Goal: Task Accomplishment & Management: Complete application form

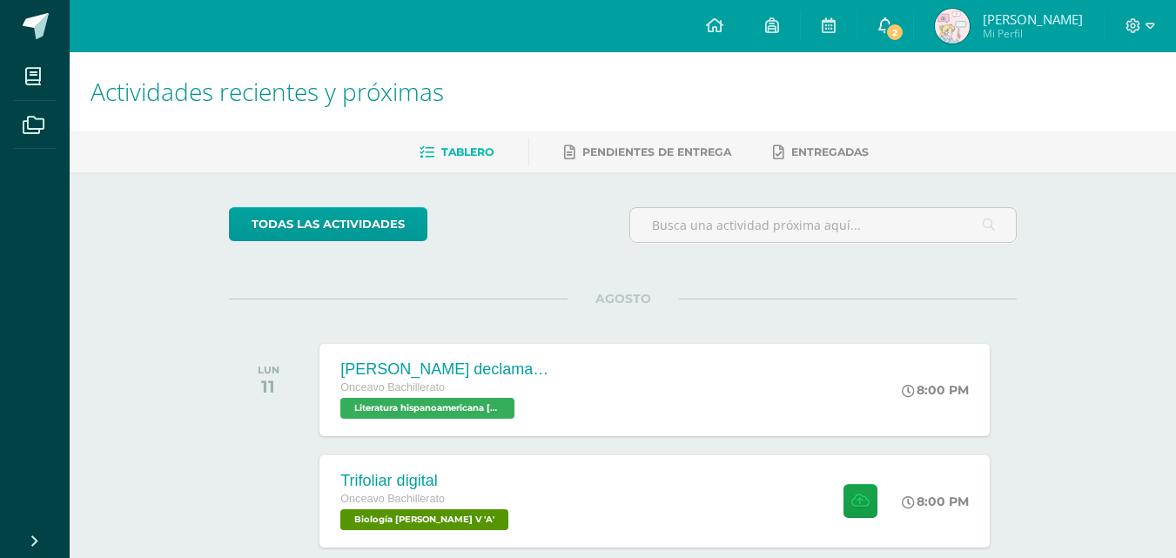
click at [900, 29] on span "2" at bounding box center [895, 32] width 19 height 19
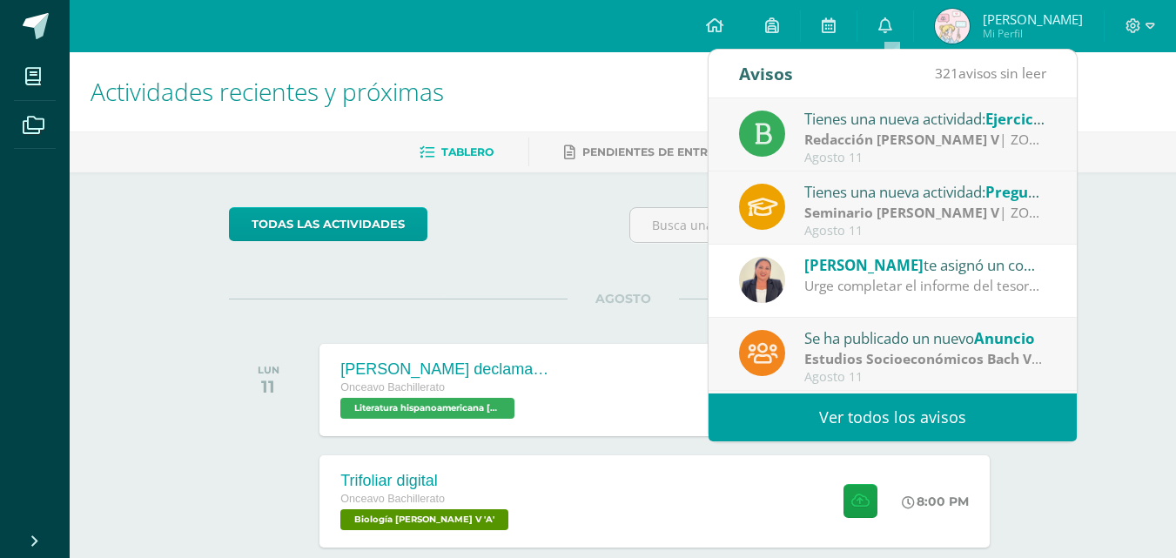
click at [964, 153] on div "Agosto 11" at bounding box center [926, 158] width 242 height 15
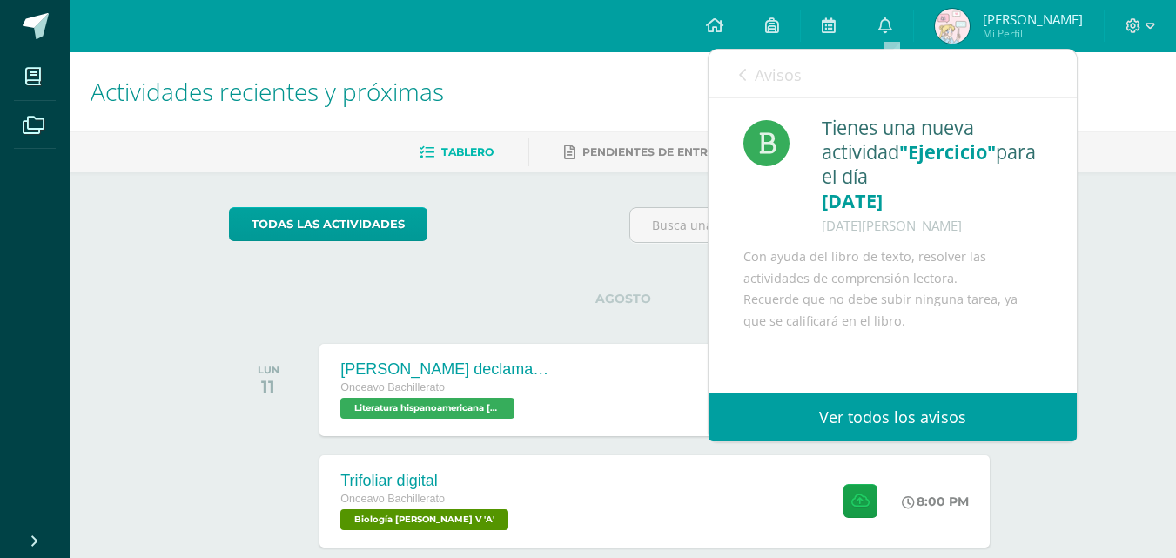
click at [742, 76] on icon at bounding box center [742, 75] width 7 height 14
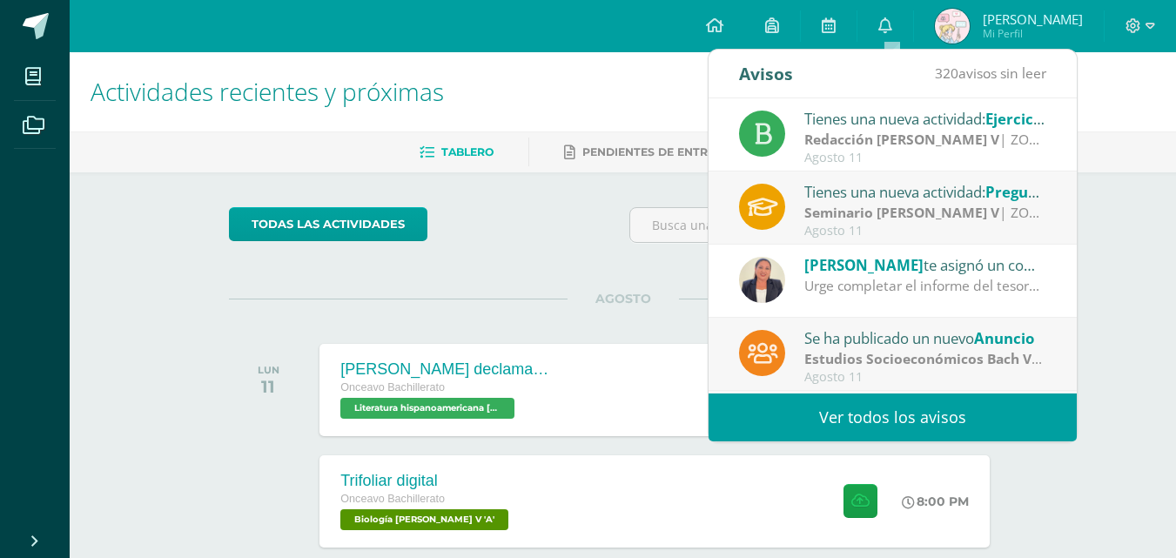
click at [974, 212] on div "Seminario [PERSON_NAME] V | ZONA 1" at bounding box center [926, 213] width 242 height 20
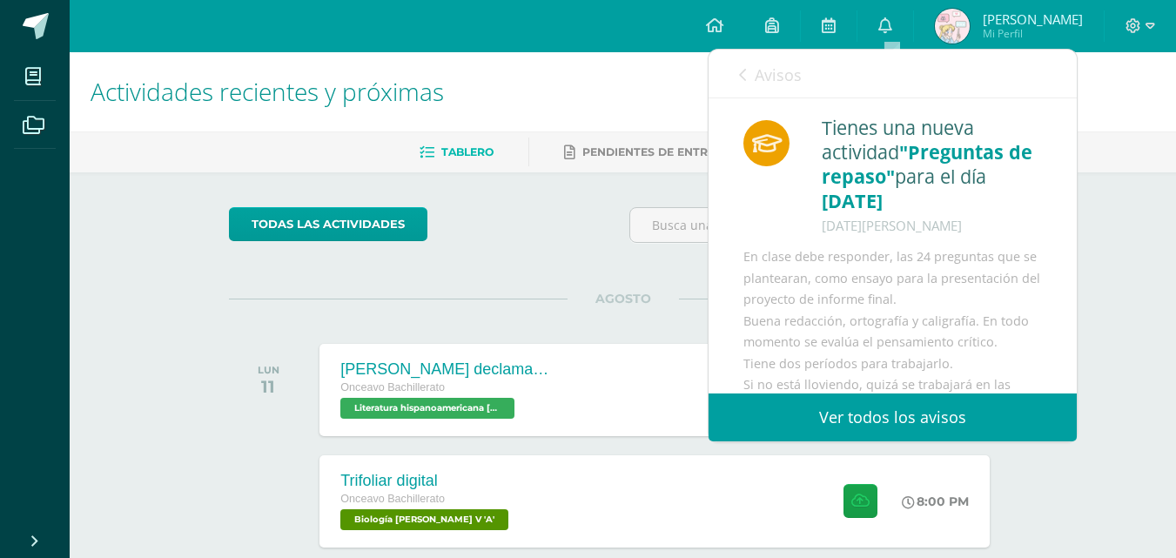
scroll to position [84, 0]
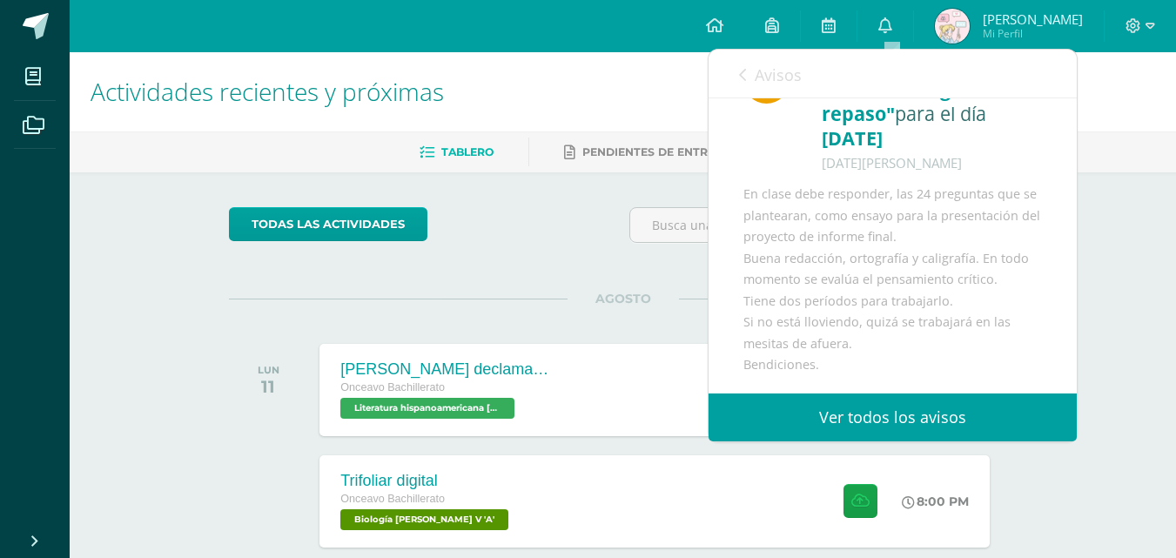
click at [739, 68] on icon at bounding box center [742, 75] width 7 height 14
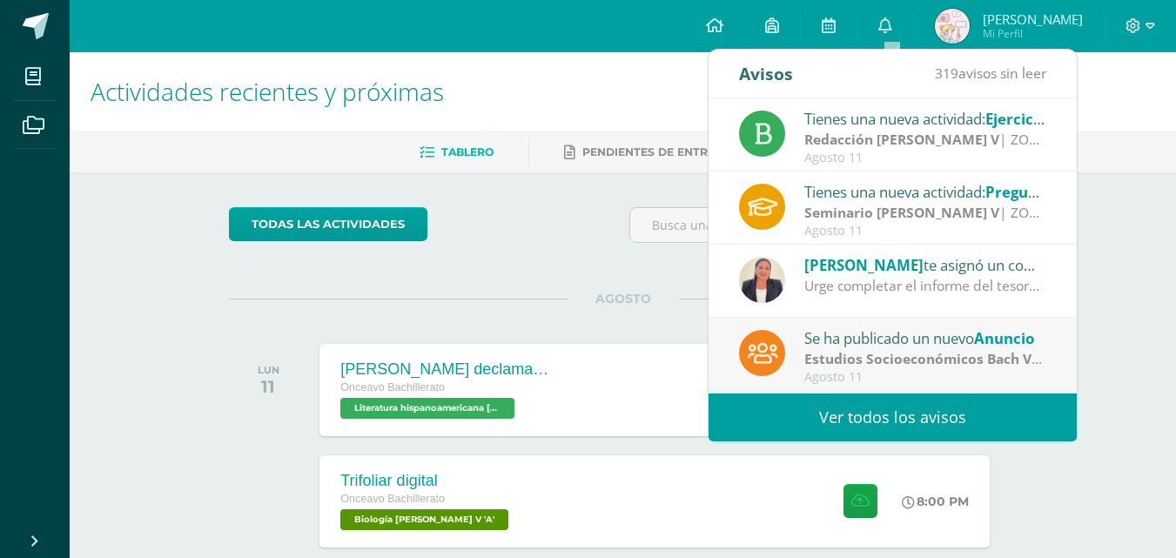
click at [934, 279] on div "Urge completar el informe del tesorero." at bounding box center [926, 286] width 242 height 20
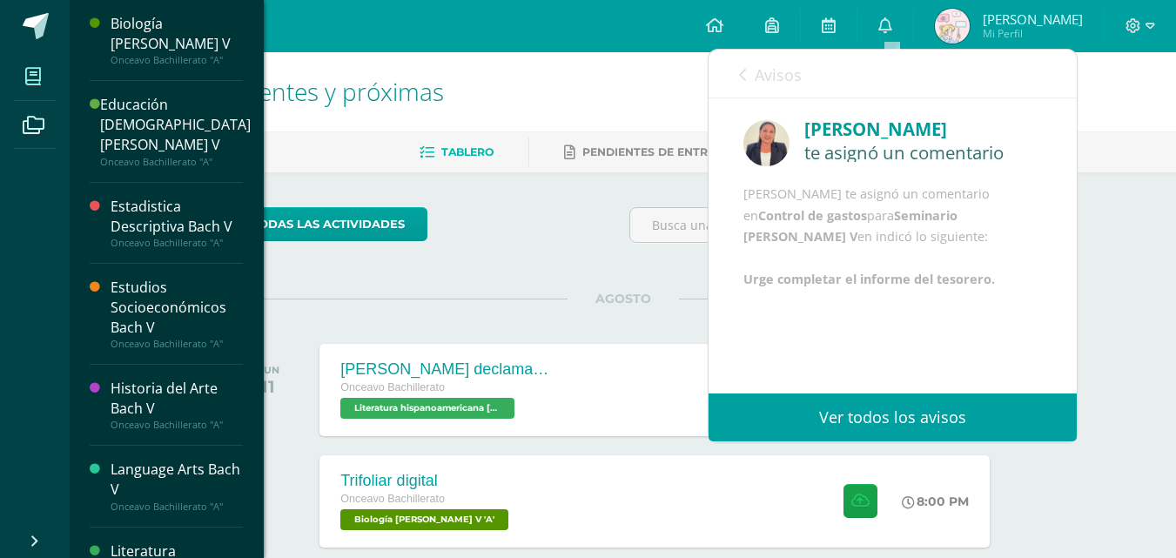
click at [30, 80] on icon at bounding box center [33, 76] width 16 height 17
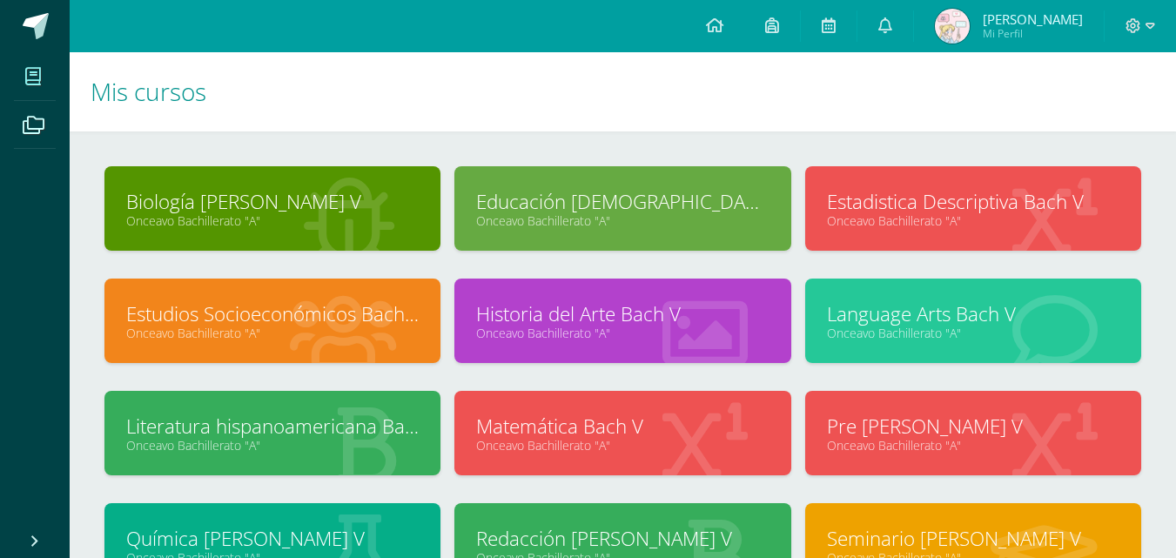
scroll to position [286, 0]
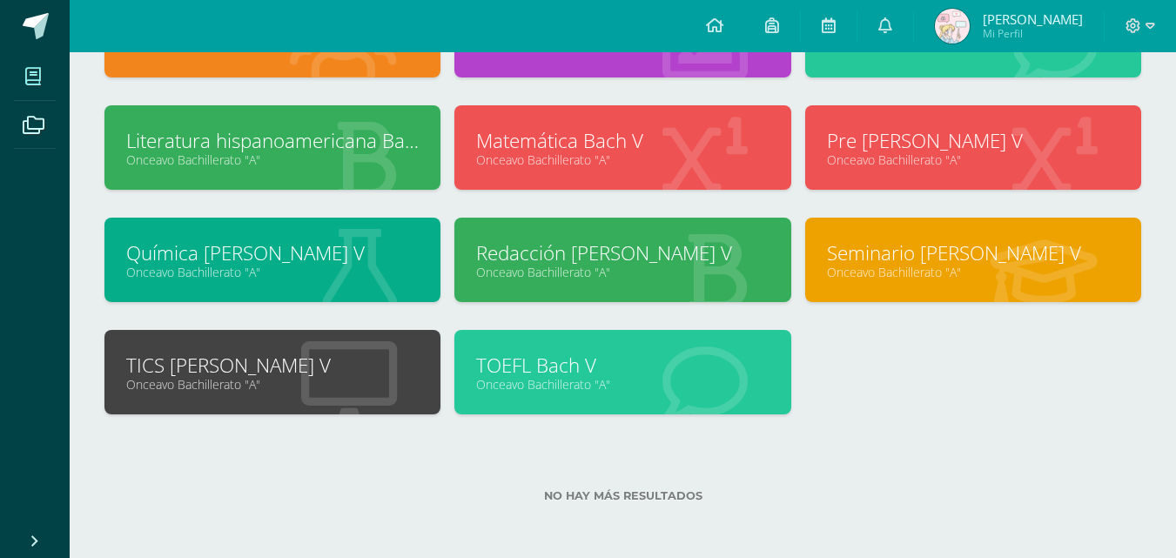
click at [885, 241] on link "Seminario [PERSON_NAME] V" at bounding box center [973, 252] width 293 height 27
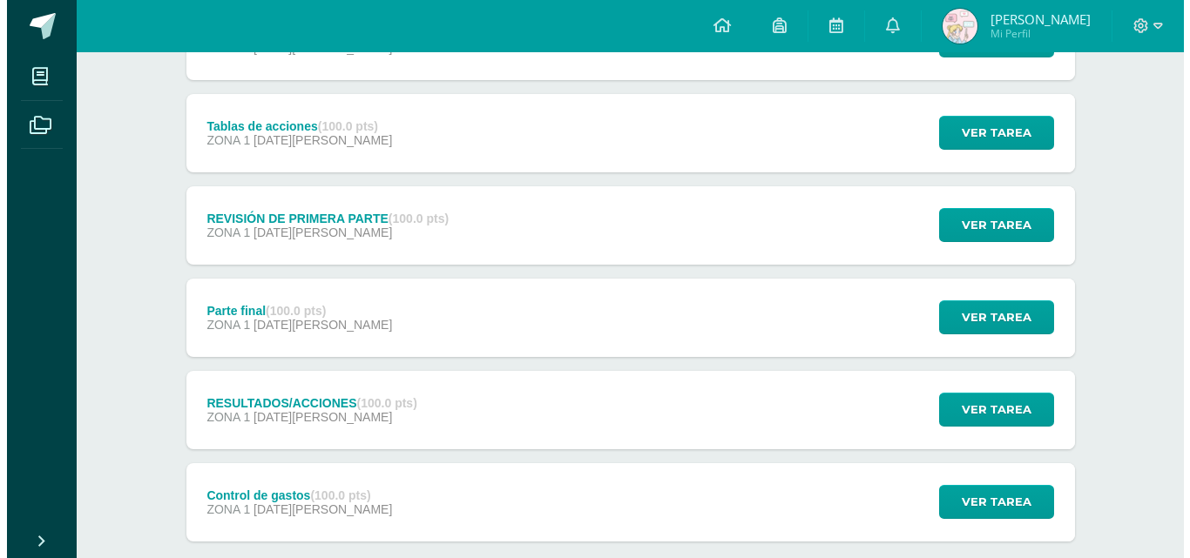
scroll to position [751, 0]
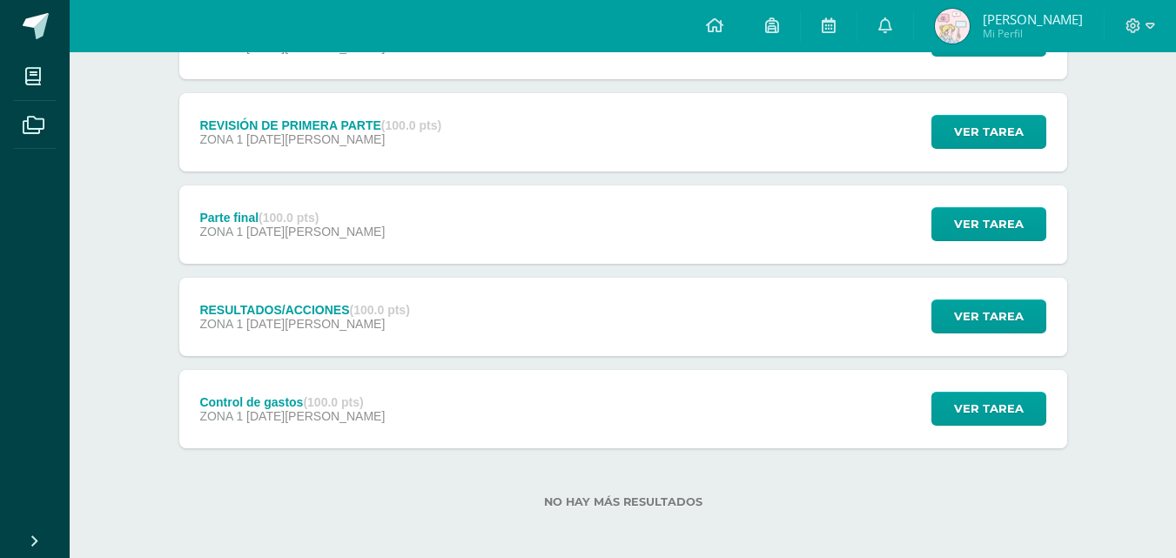
click at [692, 422] on div "Control de gastos (100.0 pts) ZONA 1 [DATE][PERSON_NAME] Ver tarea Control de g…" at bounding box center [623, 409] width 888 height 78
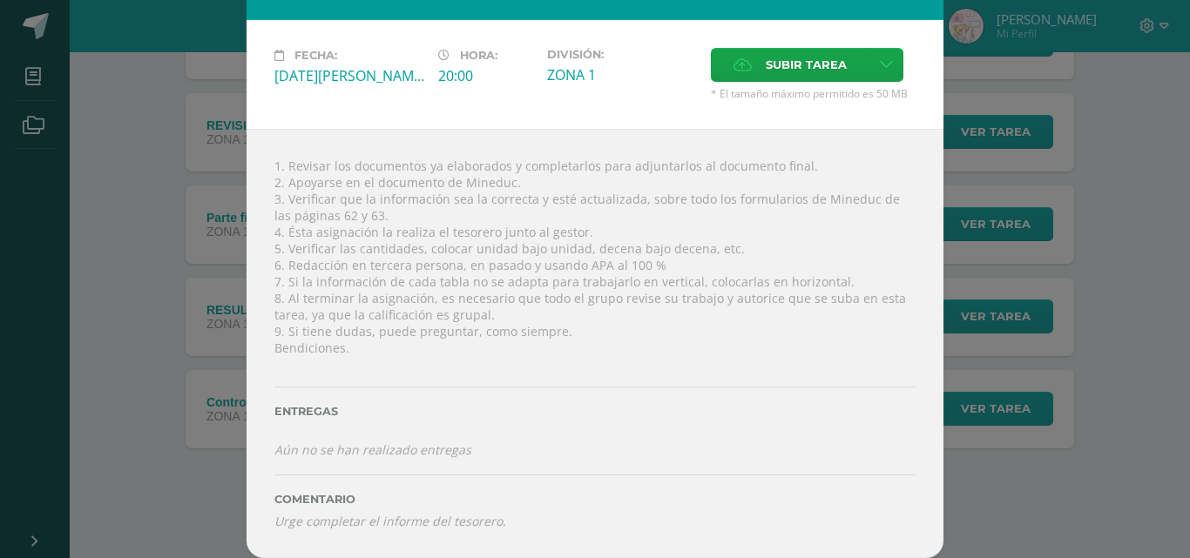
scroll to position [61, 0]
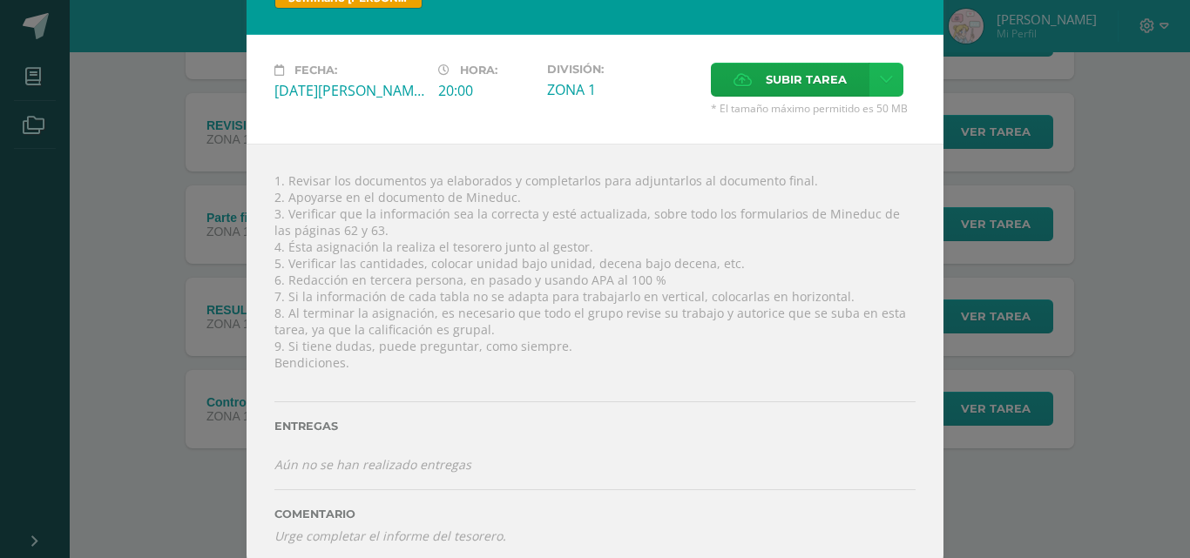
click at [886, 85] on link at bounding box center [886, 80] width 34 height 34
click at [825, 110] on span "Subir enlace" at bounding box center [804, 117] width 73 height 17
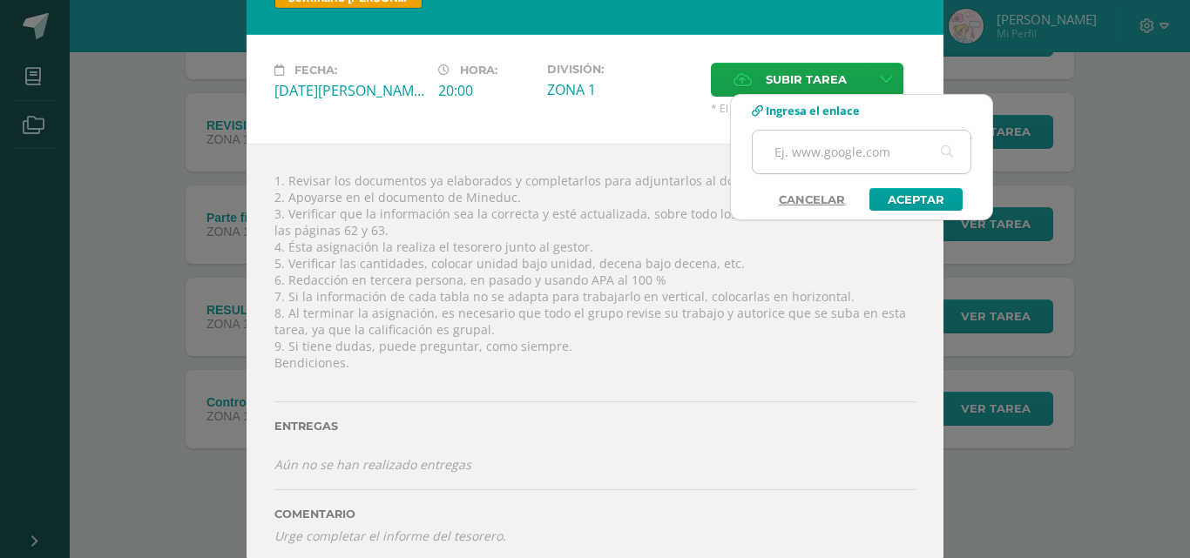
click at [834, 146] on input "text" at bounding box center [861, 152] width 218 height 43
click at [863, 155] on input "text" at bounding box center [861, 152] width 218 height 43
type input "https://docs.google.com/document/d/1MdzbFPs8p0srE8tjH0k2wT7t9TxVq0xDq0NnhkgfdeU…"
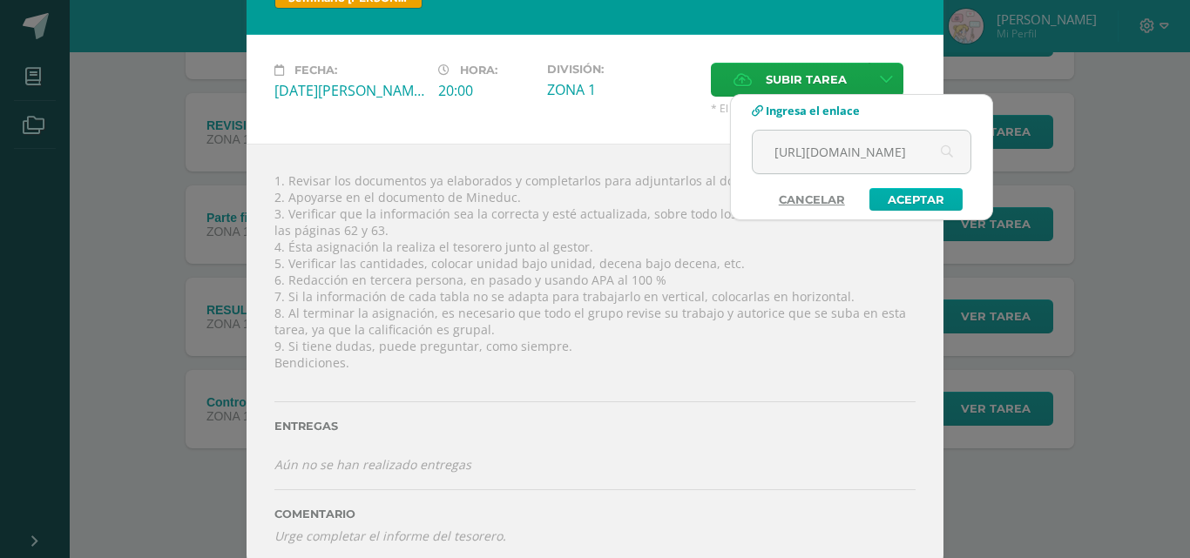
click at [915, 203] on link "Aceptar" at bounding box center [915, 199] width 93 height 23
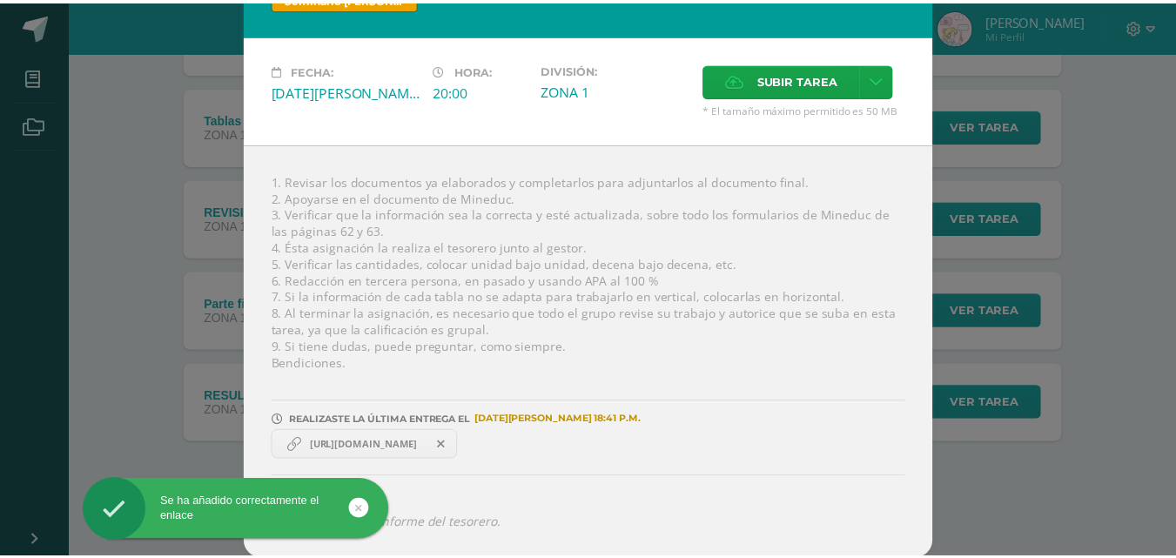
scroll to position [0, 0]
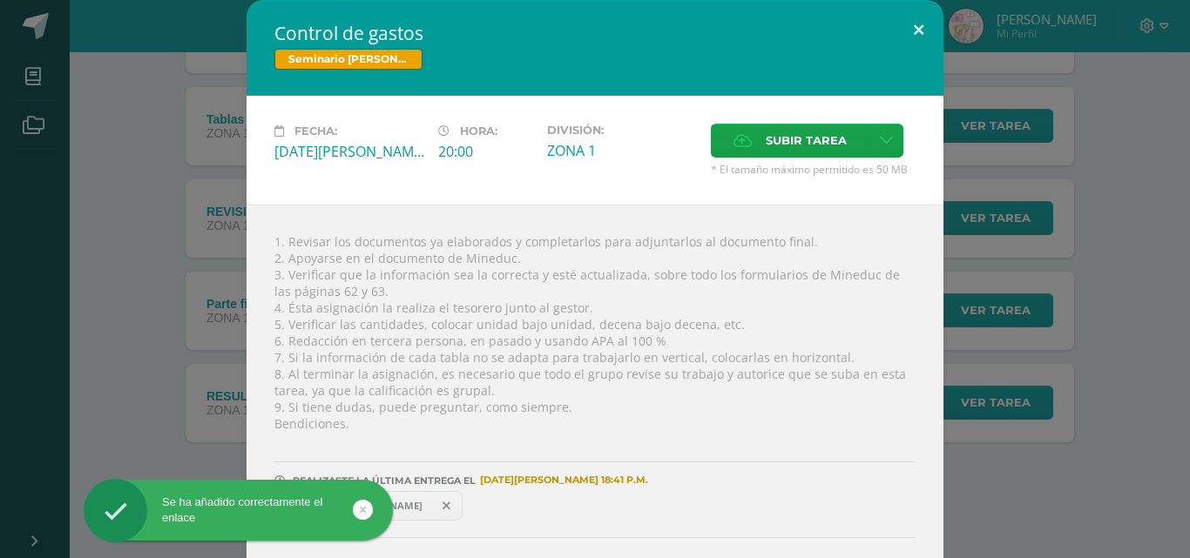
click at [916, 29] on button at bounding box center [918, 29] width 50 height 59
